Goal: Task Accomplishment & Management: Complete application form

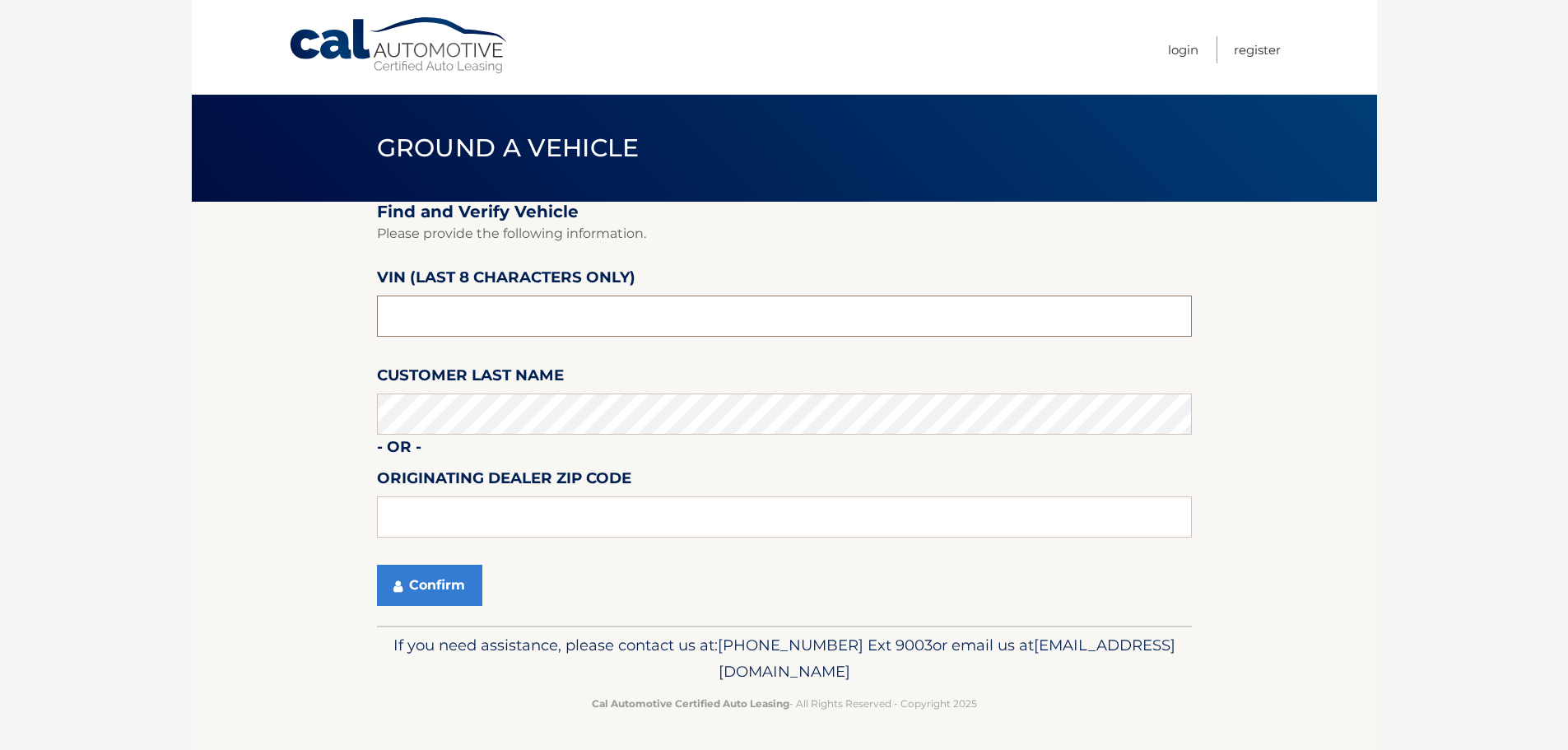
click at [477, 315] on input "text" at bounding box center [784, 316] width 815 height 41
type input "RL018344"
click at [421, 578] on button "Confirm" at bounding box center [429, 585] width 105 height 41
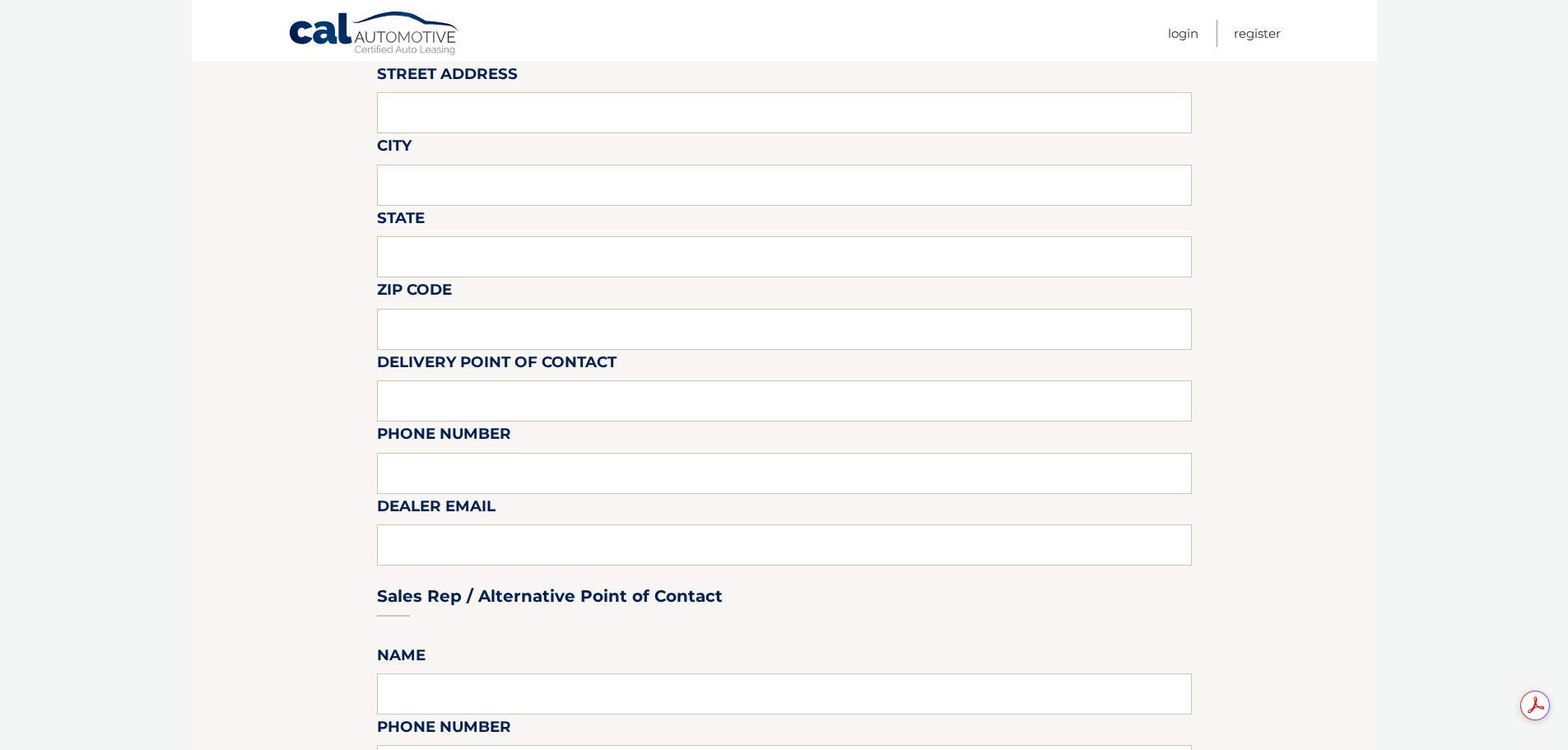
scroll to position [247, 0]
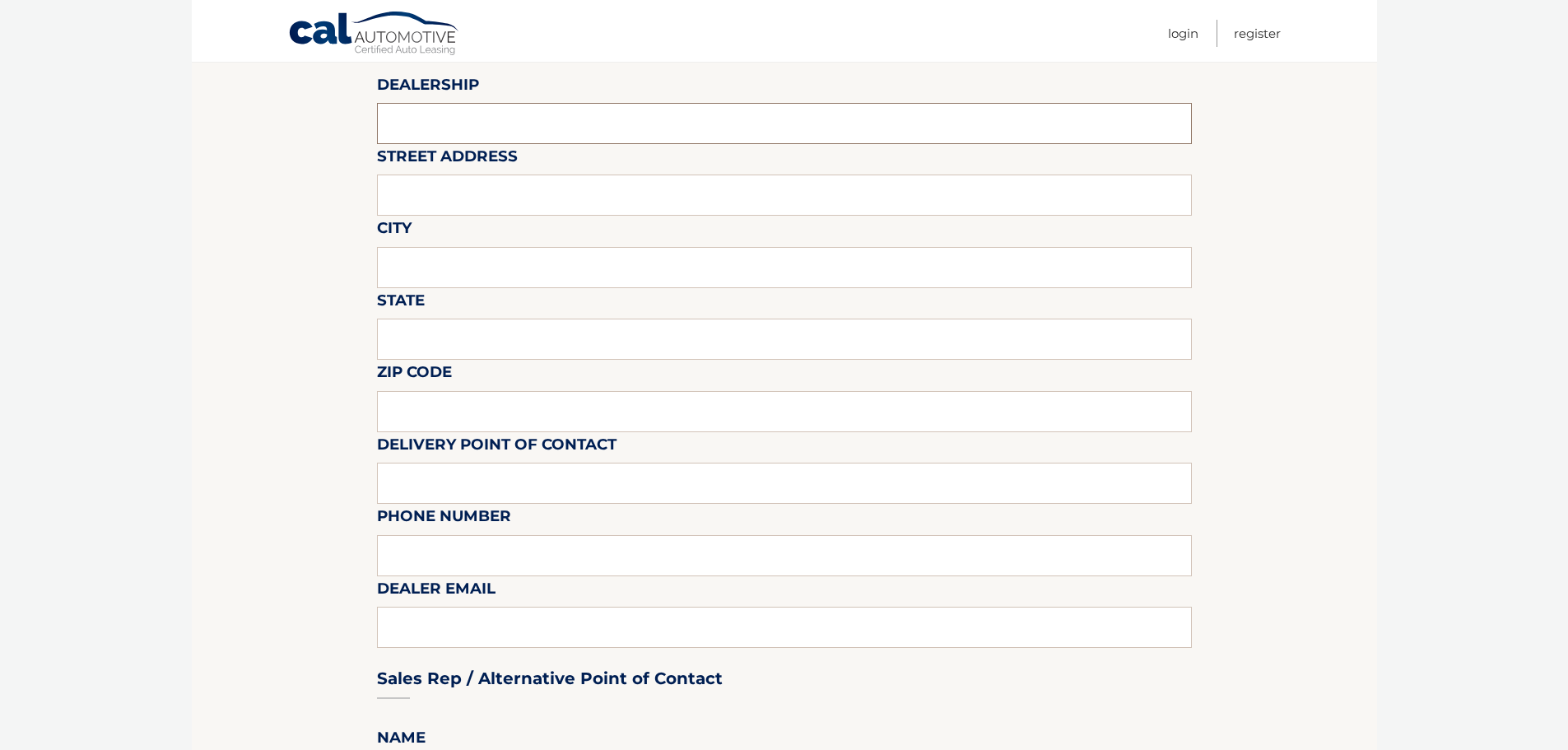
click at [521, 131] on input "text" at bounding box center [784, 123] width 815 height 41
type input "Town & Country Jeep"
type input "3156 Hempstead Tpke"
type input "LEVITTOWN"
type input "NY"
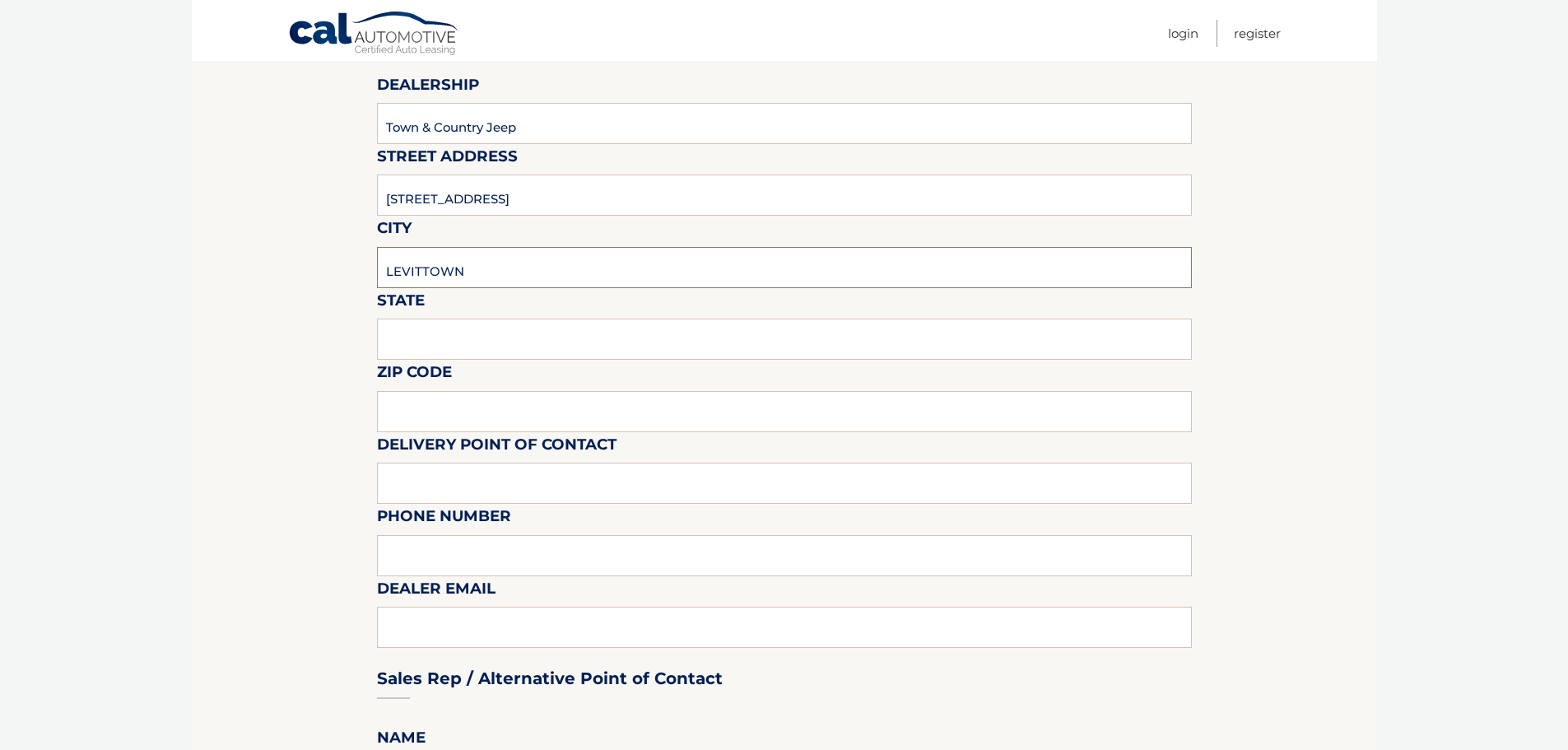
type input "11363"
type input "Roy Bachenheimer"
type input "5167965500"
type input "sales@tcjeep.com"
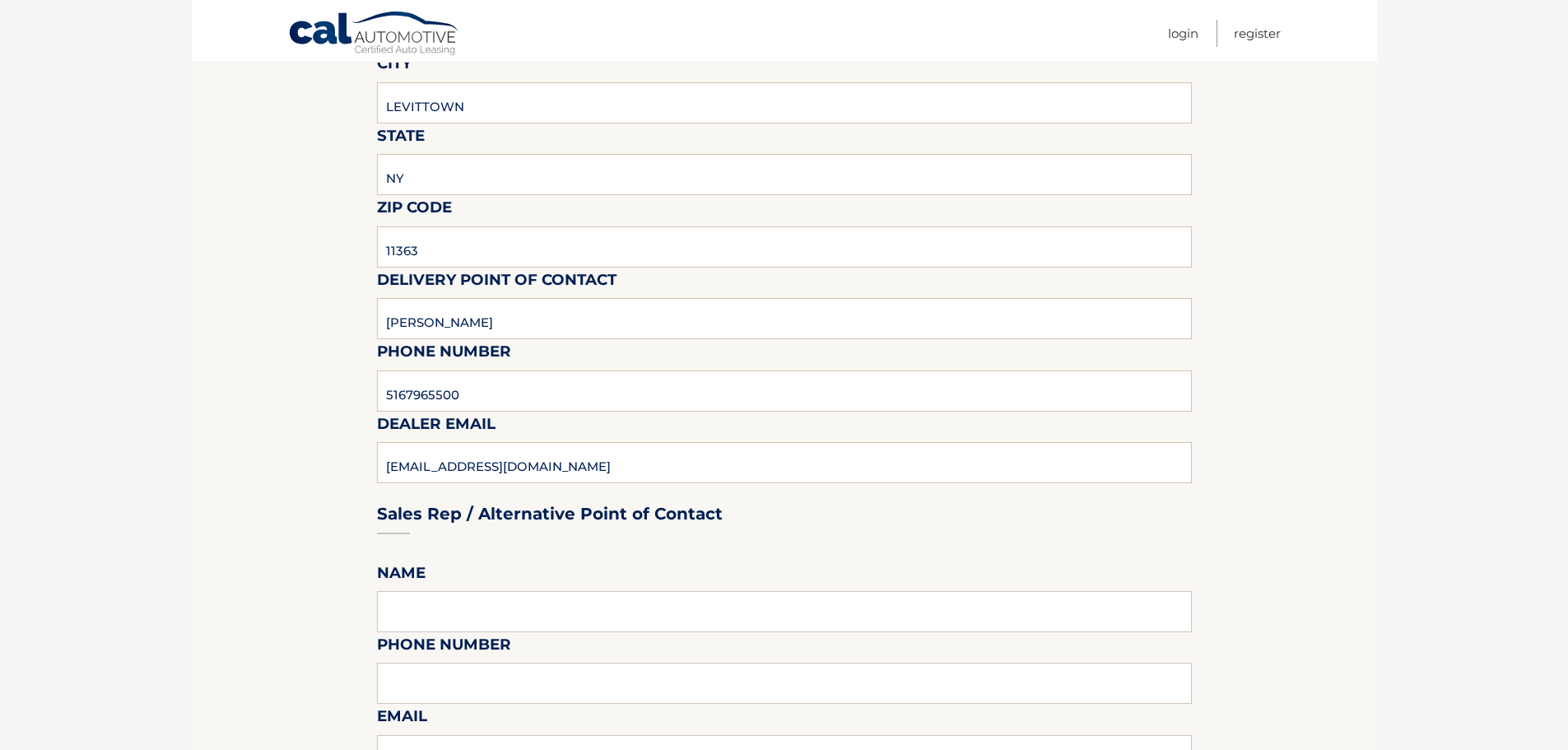
scroll to position [577, 0]
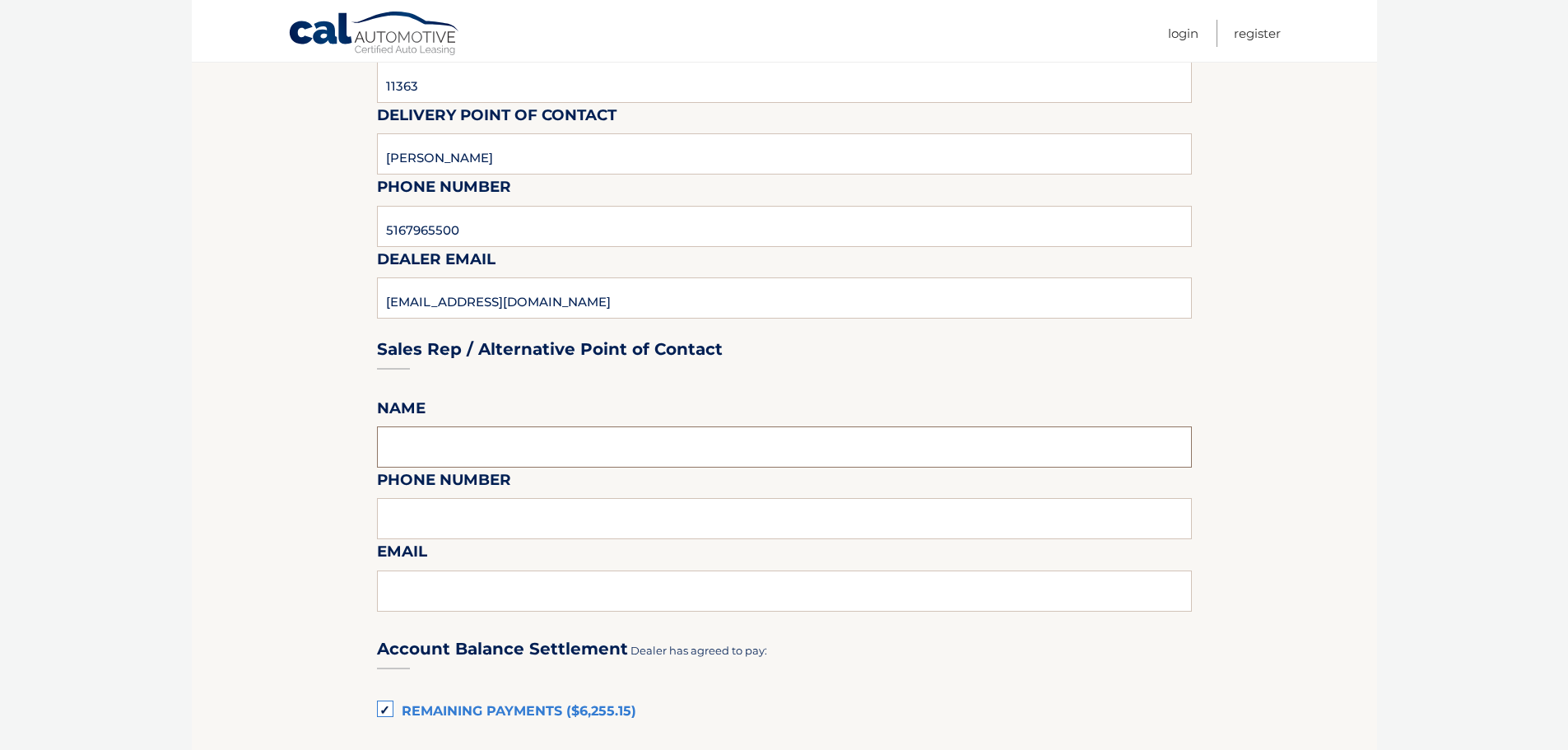
click at [511, 445] on input "text" at bounding box center [784, 446] width 815 height 41
type input "Roy Bachenheimer"
type input "5167965500"
type input "sales@tcjeep.com"
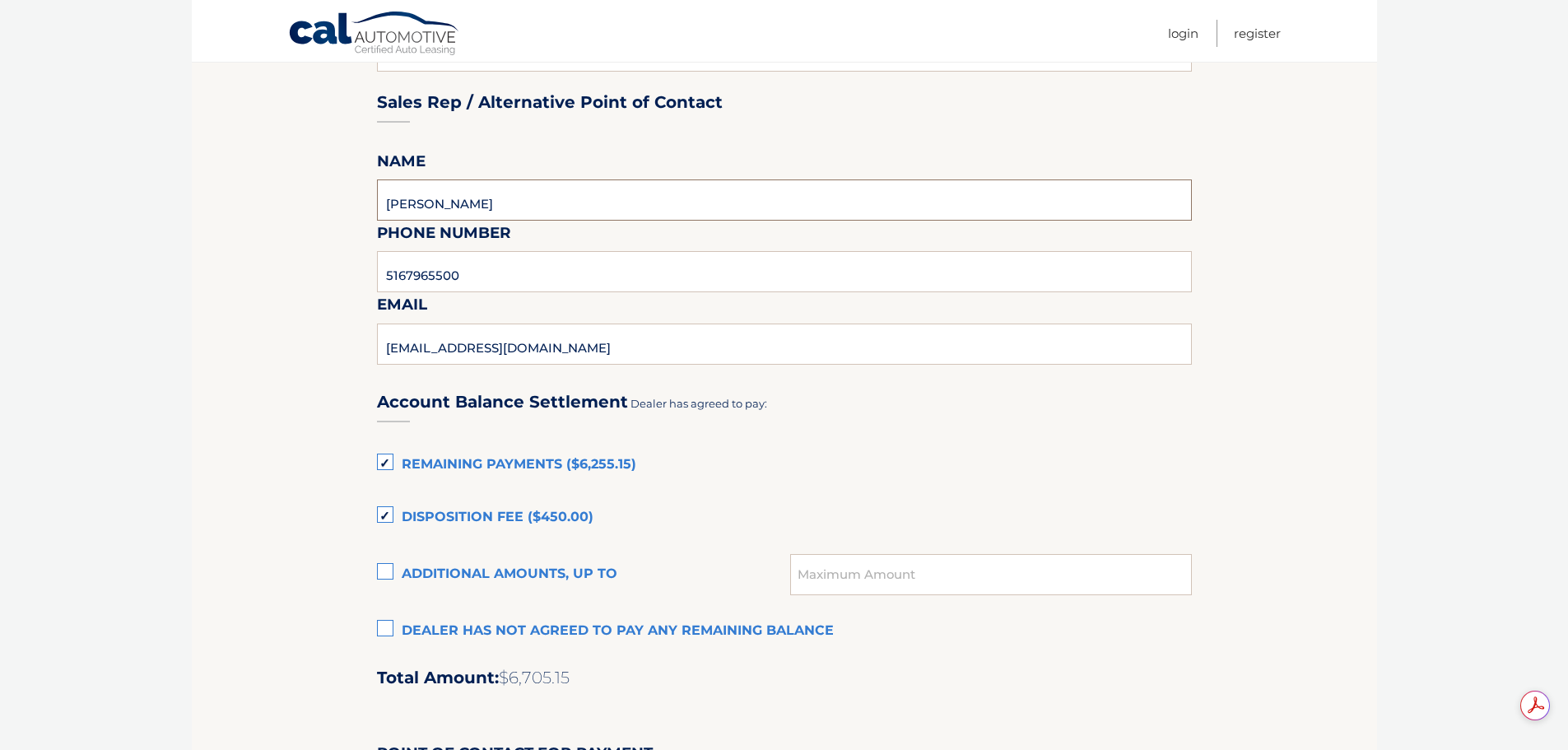
scroll to position [906, 0]
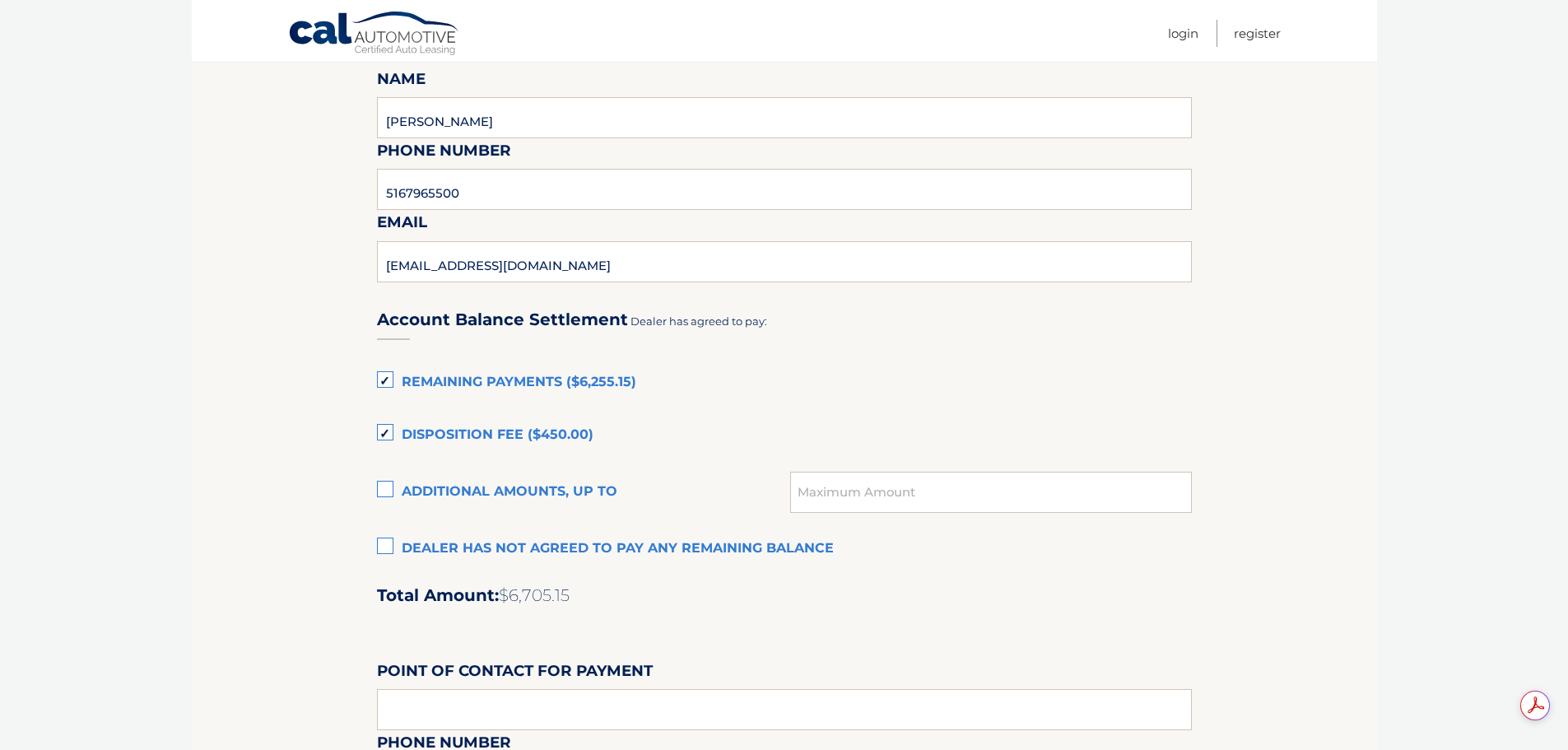
click at [389, 549] on label "Dealer has not agreed to pay any remaining balance" at bounding box center [784, 549] width 815 height 33
click at [0, 0] on input "Dealer has not agreed to pay any remaining balance" at bounding box center [0, 0] width 0 height 0
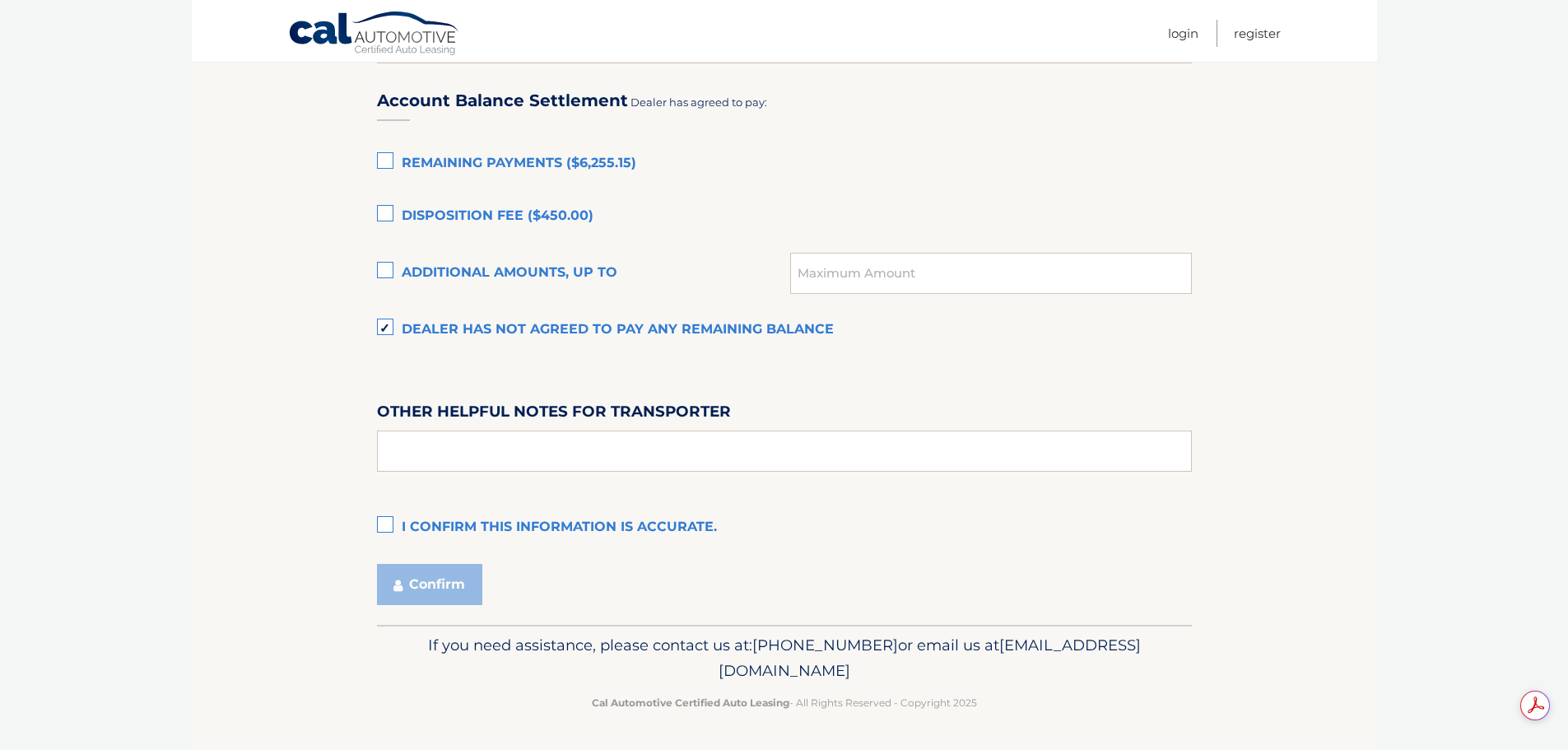
scroll to position [0, 0]
click at [602, 447] on input "text" at bounding box center [784, 451] width 815 height 41
type input "PICK UP IN SHOWROOM"
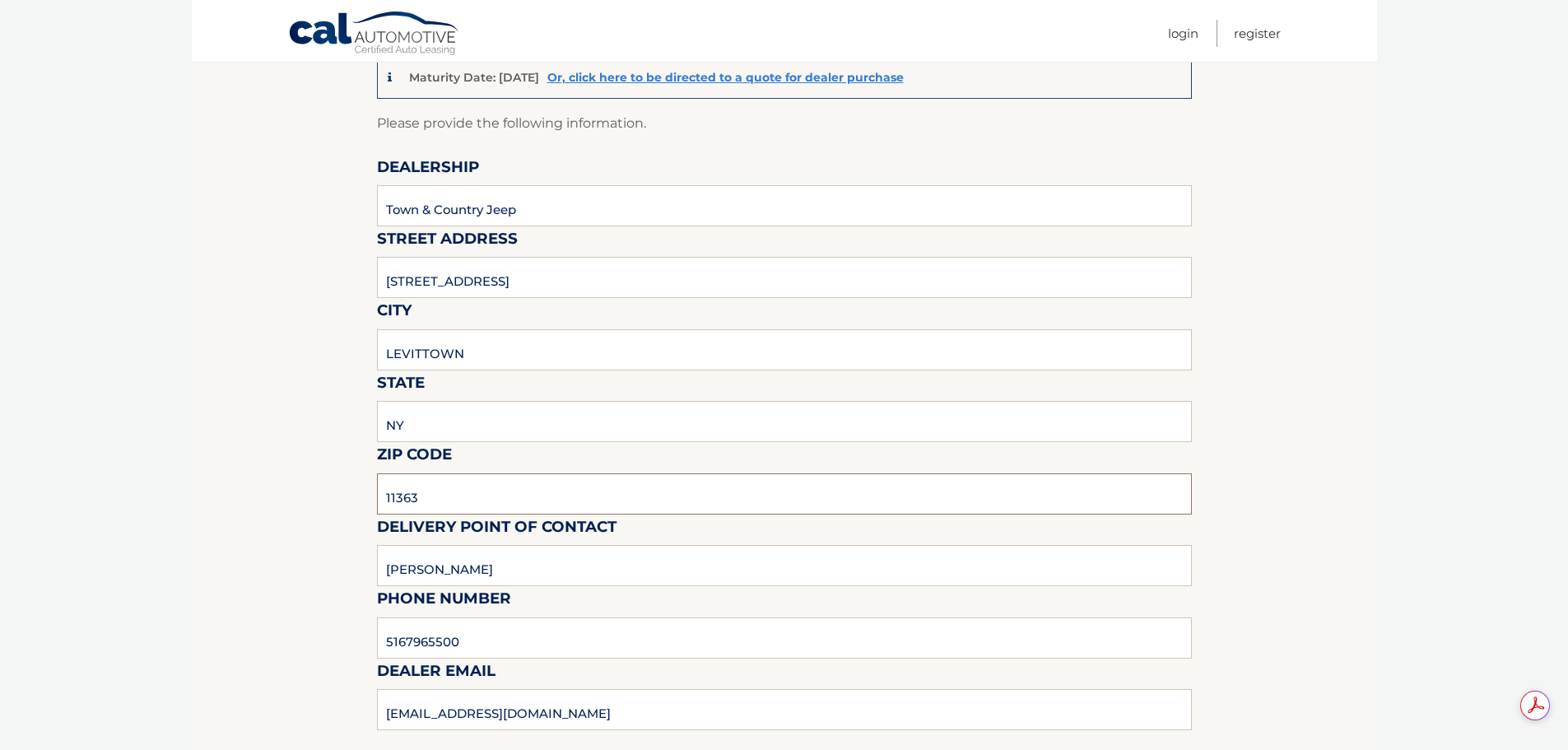
click at [437, 492] on input "11363" at bounding box center [784, 493] width 815 height 41
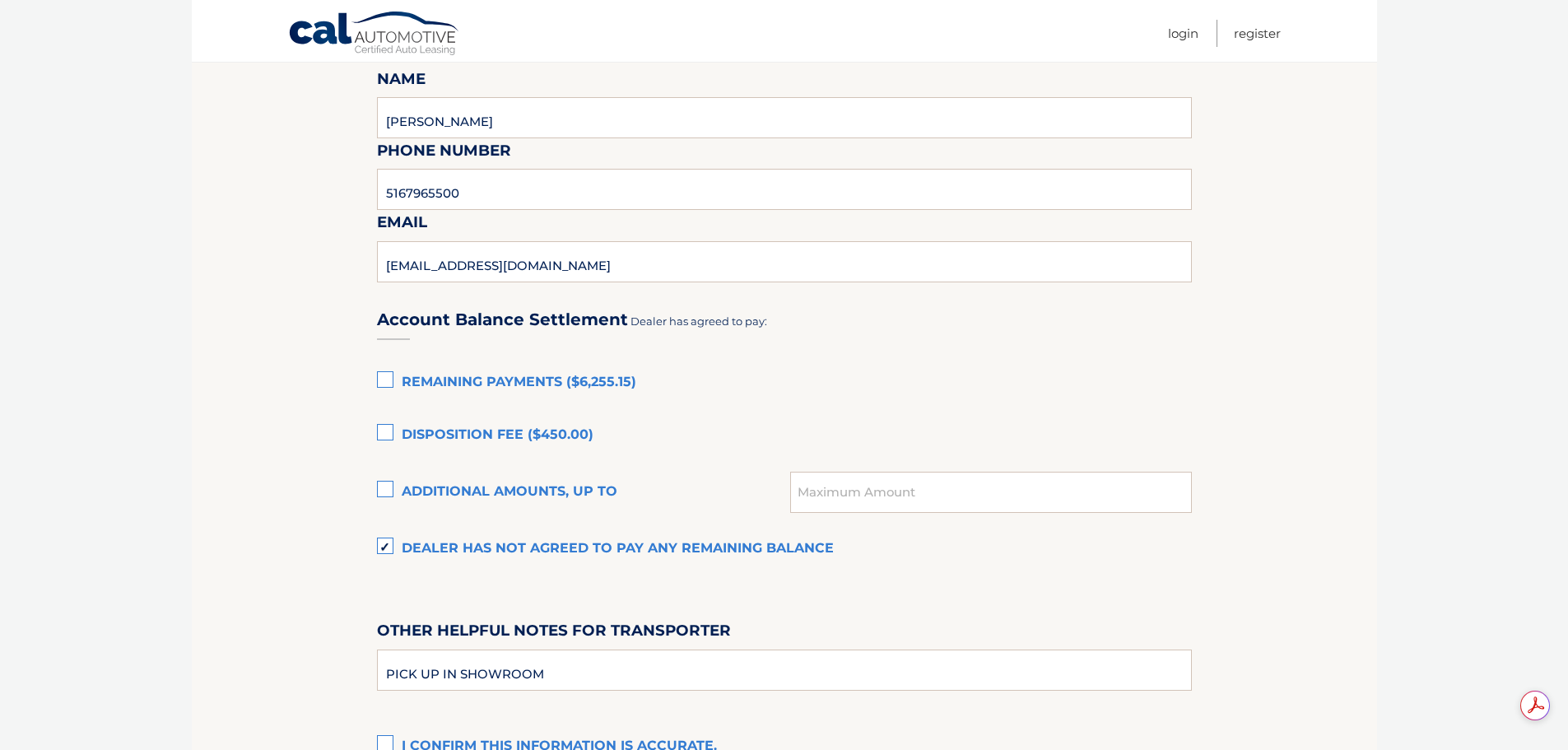
scroll to position [988, 0]
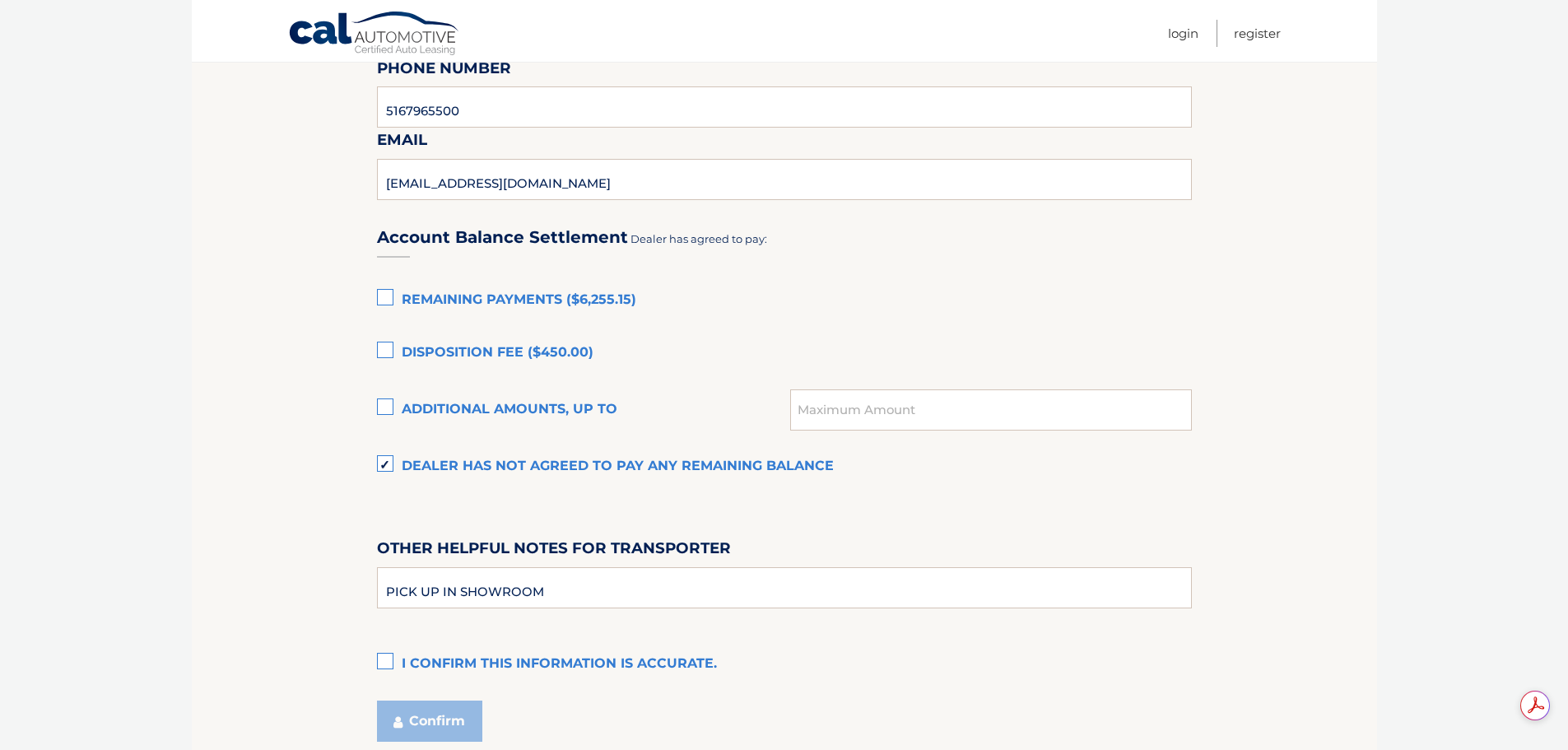
type input "11756"
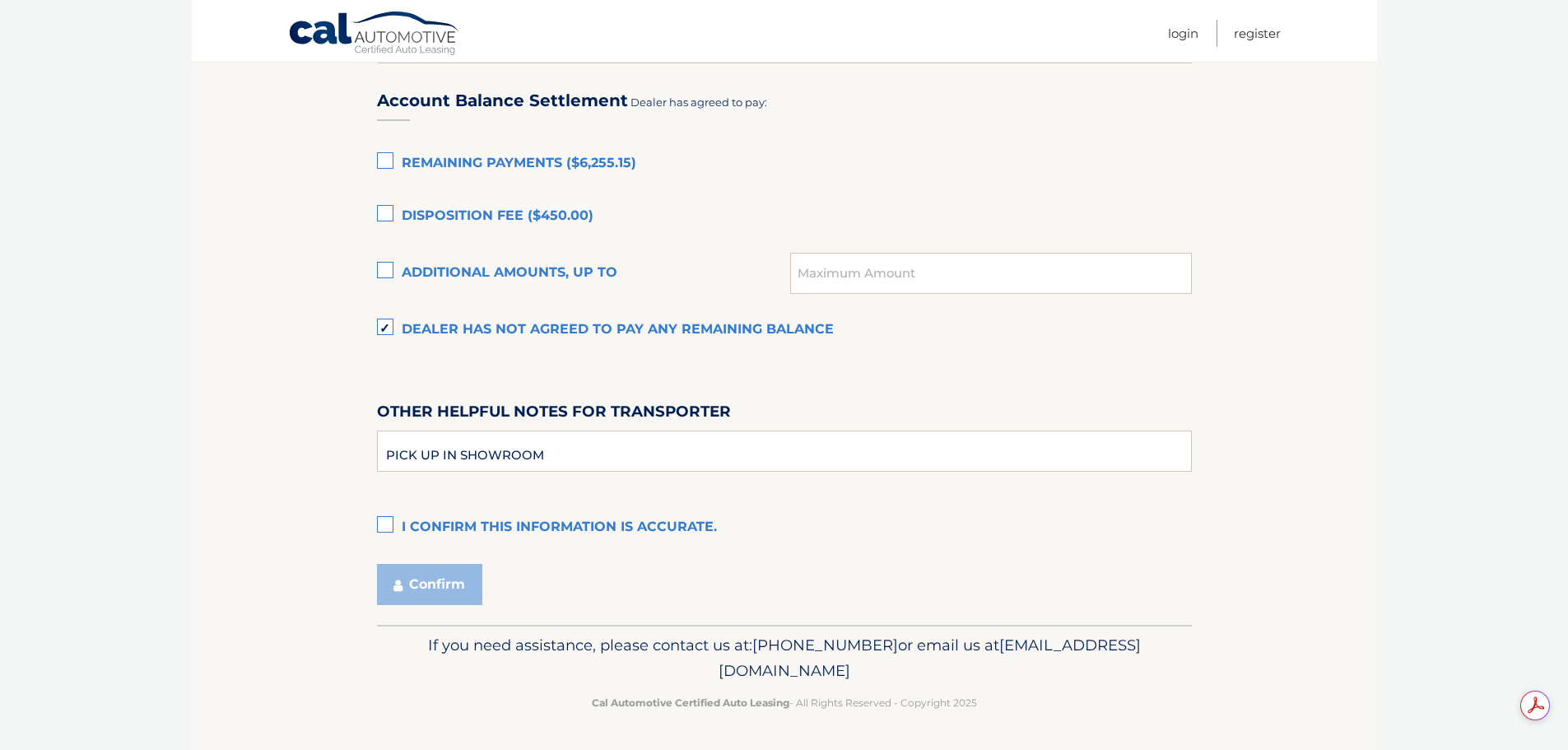
click at [381, 536] on label "I confirm this information is accurate." at bounding box center [784, 528] width 815 height 33
click at [0, 0] on input "I confirm this information is accurate." at bounding box center [0, 0] width 0 height 0
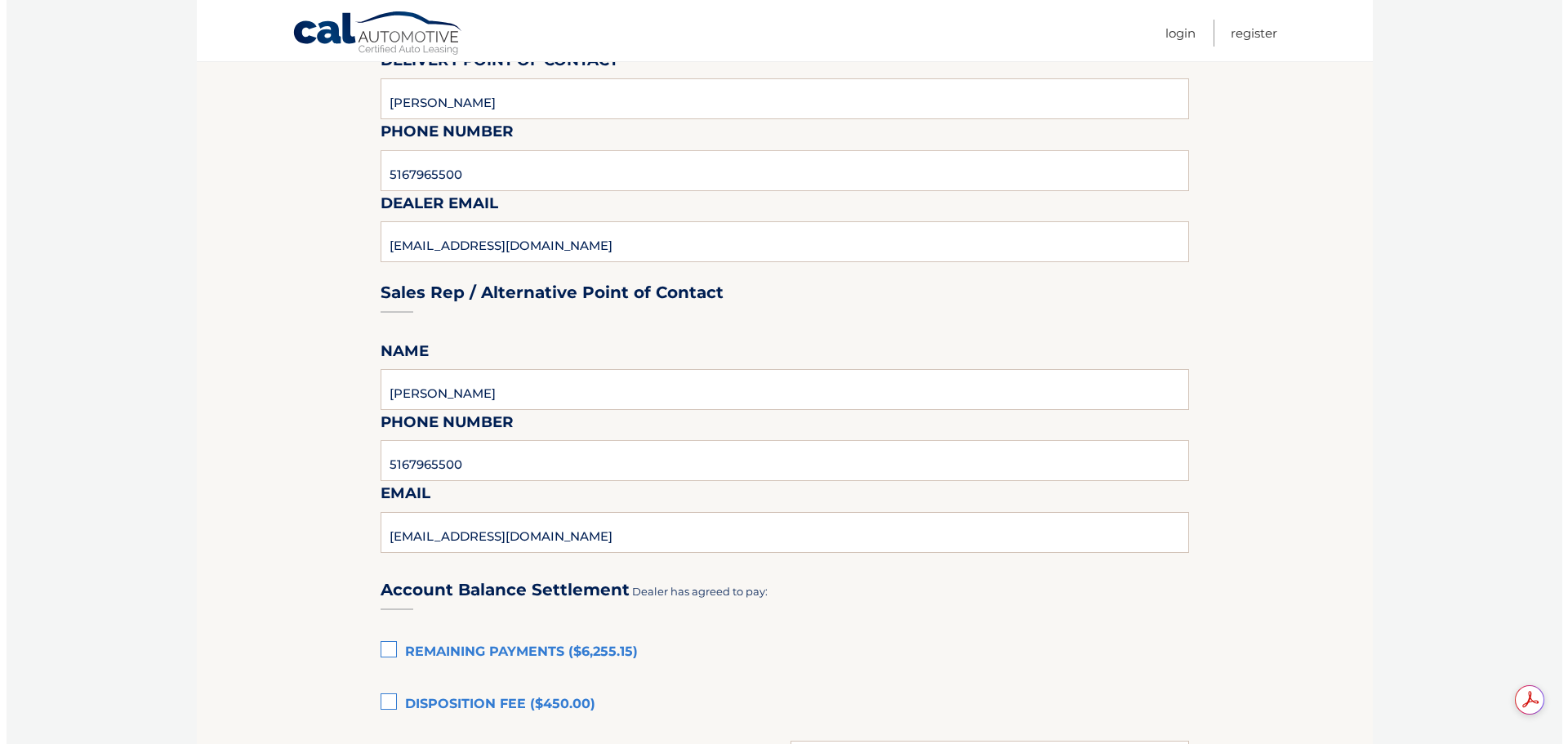
scroll to position [1034, 0]
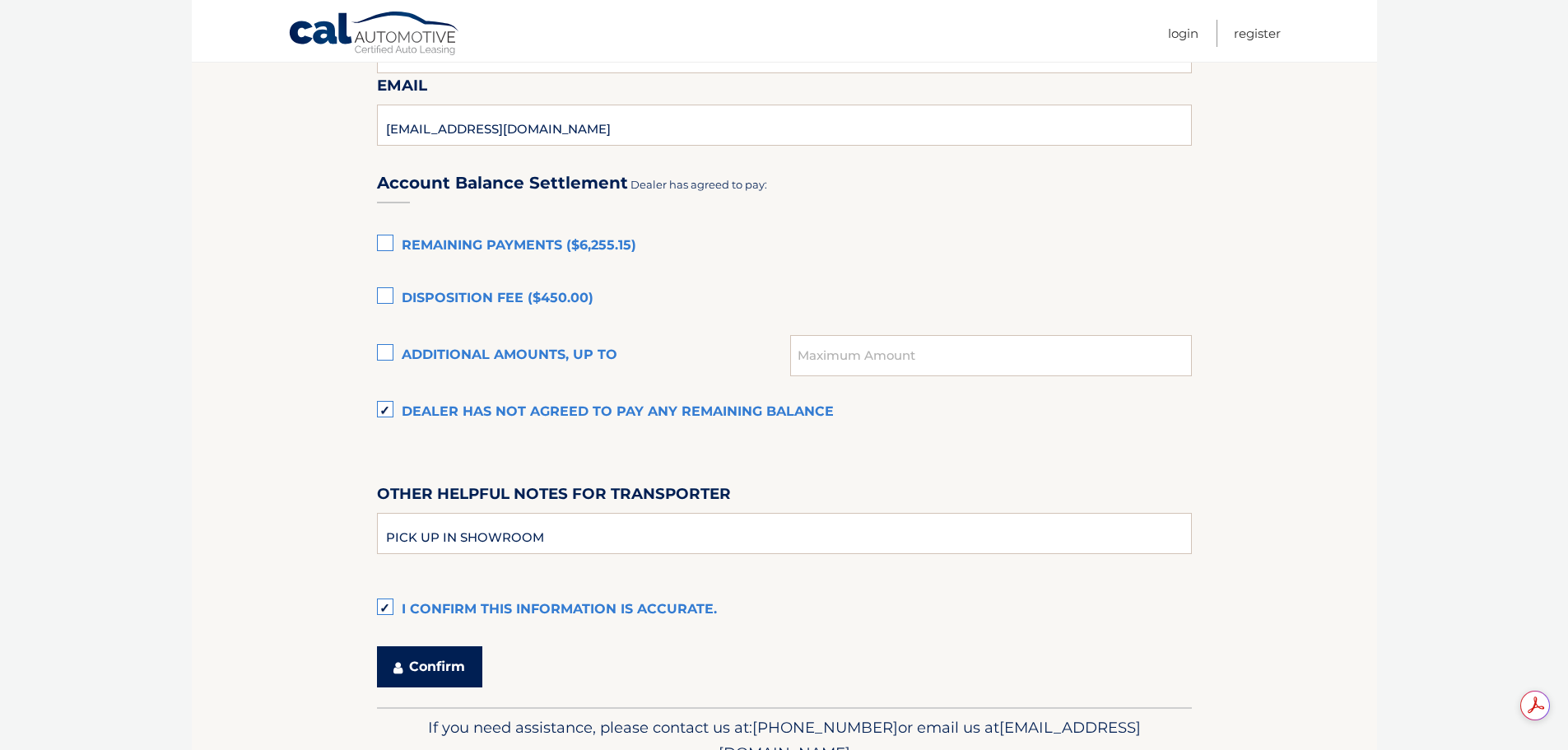
click at [449, 667] on button "Confirm" at bounding box center [429, 666] width 105 height 41
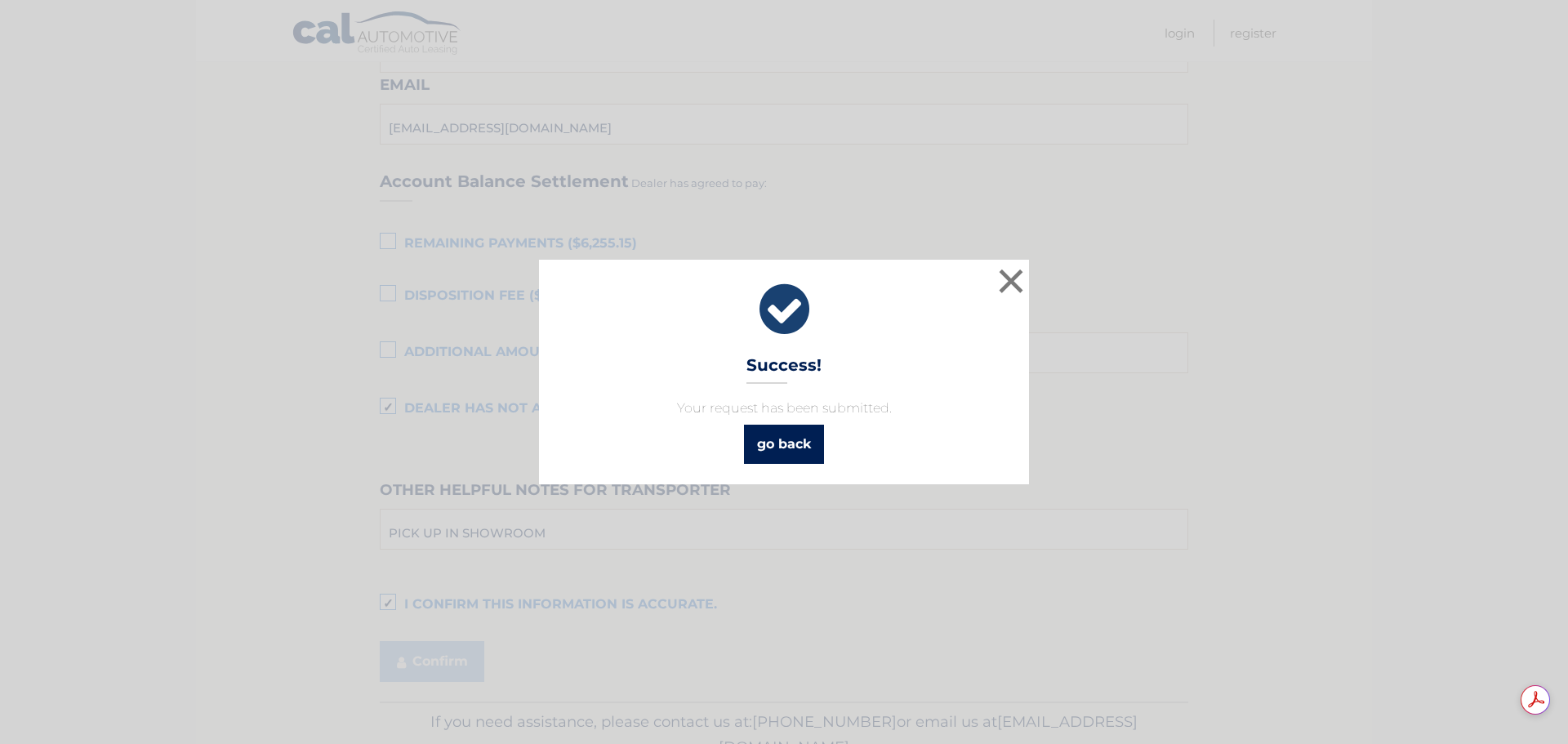
click at [790, 436] on link "go back" at bounding box center [784, 444] width 80 height 39
